Goal: Task Accomplishment & Management: Complete application form

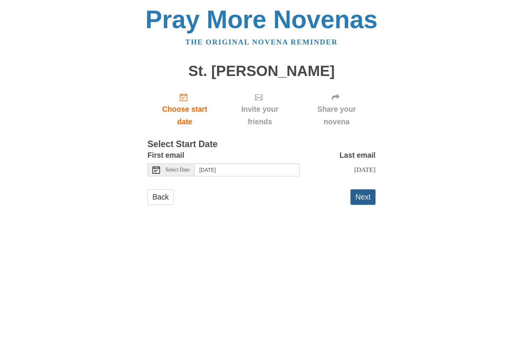
click at [366, 195] on button "Next" at bounding box center [363, 197] width 25 height 16
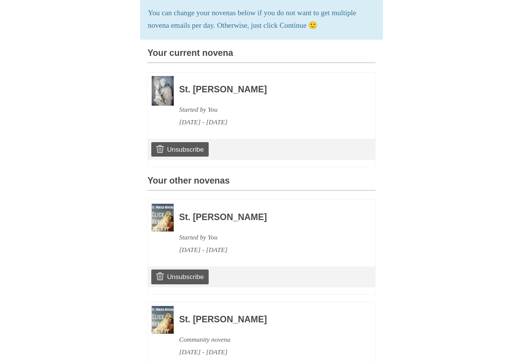
scroll to position [165, 0]
click at [202, 266] on div "Unsubscribe" at bounding box center [261, 276] width 227 height 21
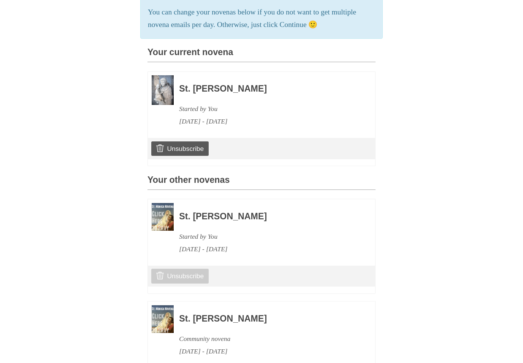
click at [198, 271] on link "Unsubscribe" at bounding box center [179, 276] width 57 height 14
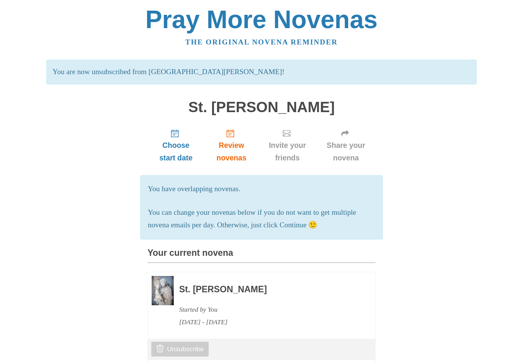
click at [190, 343] on link "Unsubscribe" at bounding box center [179, 349] width 57 height 14
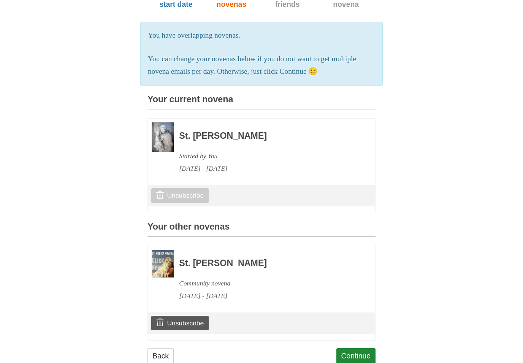
scroll to position [158, 0]
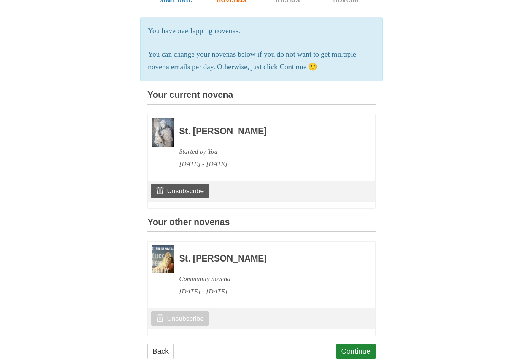
click at [193, 312] on link "Unsubscribe" at bounding box center [179, 319] width 57 height 14
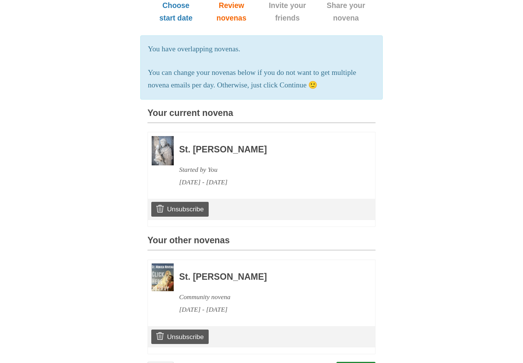
scroll to position [158, 0]
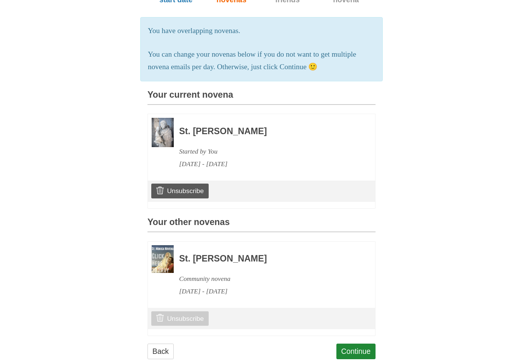
click at [192, 313] on link "Unsubscribe" at bounding box center [179, 319] width 57 height 14
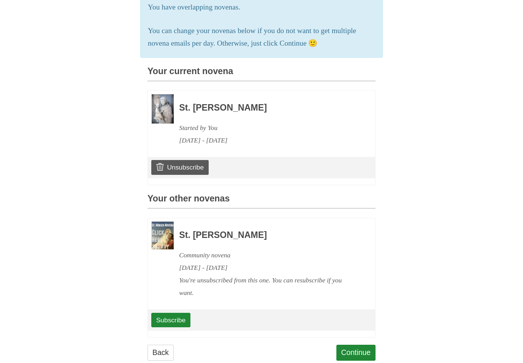
scroll to position [182, 0]
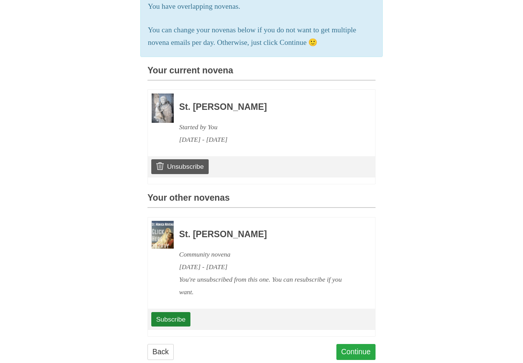
click at [361, 344] on link "Continue" at bounding box center [356, 352] width 40 height 16
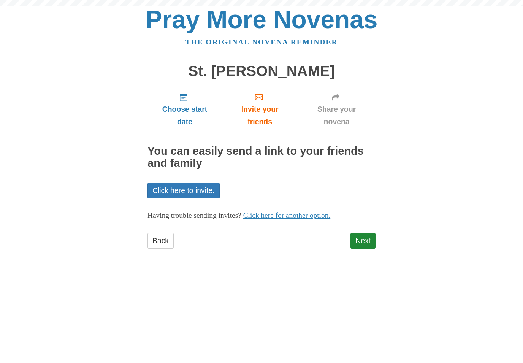
scroll to position [0, 0]
click at [368, 233] on link "Next" at bounding box center [363, 241] width 25 height 16
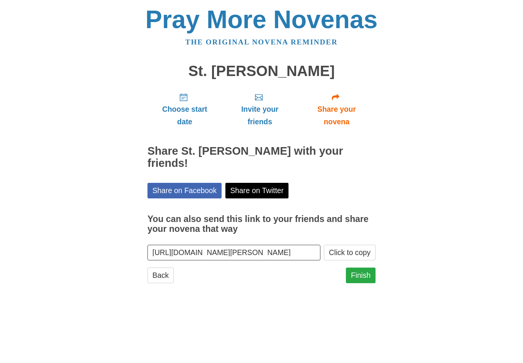
click at [366, 268] on link "Finish" at bounding box center [361, 276] width 30 height 16
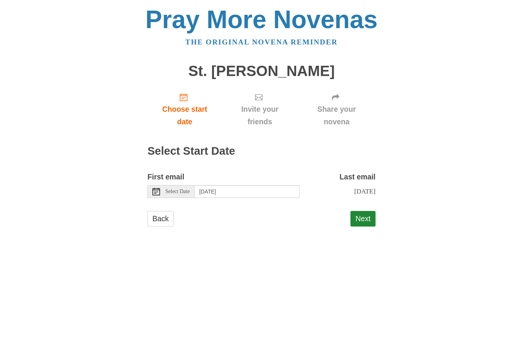
click at [181, 189] on span "Select Date" at bounding box center [177, 191] width 24 height 5
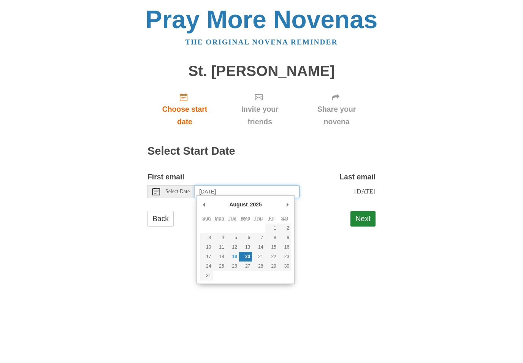
type input "[DATE]"
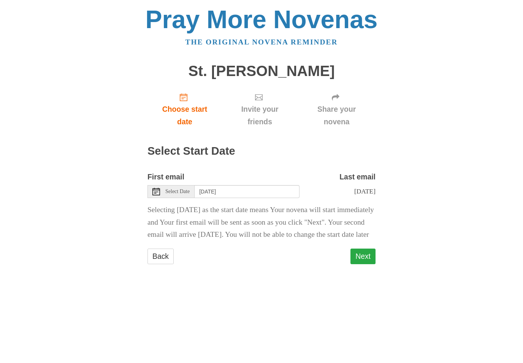
click at [368, 264] on button "Next" at bounding box center [363, 257] width 25 height 16
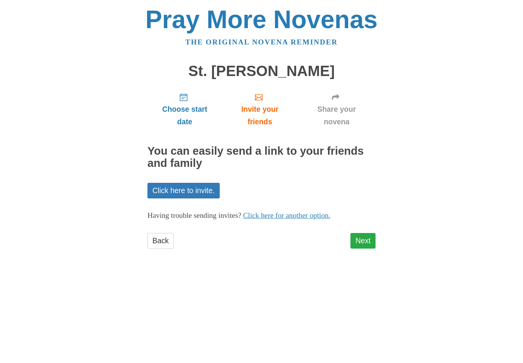
click at [365, 240] on link "Next" at bounding box center [363, 241] width 25 height 16
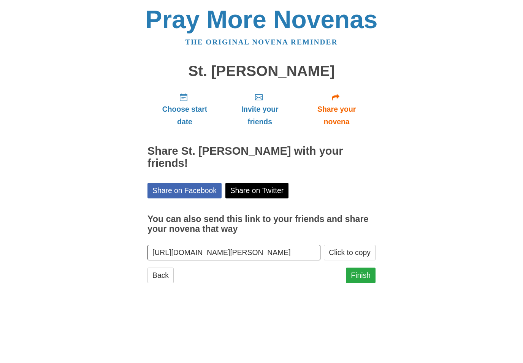
click at [364, 269] on link "Finish" at bounding box center [361, 276] width 30 height 16
